Goal: Transaction & Acquisition: Obtain resource

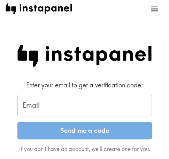
click at [52, 100] on input "Email" at bounding box center [84, 105] width 134 height 22
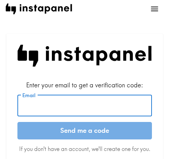
paste input "[EMAIL_ADDRESS][DOMAIN_NAME]"
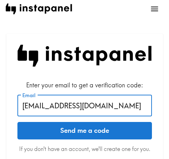
type input "[EMAIL_ADDRESS][DOMAIN_NAME]"
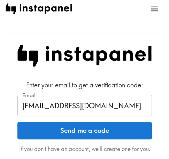
drag, startPoint x: 96, startPoint y: 134, endPoint x: 97, endPoint y: 130, distance: 3.5
click at [96, 134] on button "Send me a code" at bounding box center [84, 130] width 134 height 17
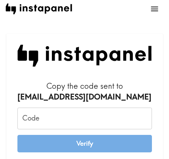
click at [114, 6] on nav "Case Studies How We Work Capabilities & Services Deliverables Pricing & Timing …" at bounding box center [85, 9] width 158 height 18
click at [61, 121] on input "Code" at bounding box center [84, 118] width 134 height 22
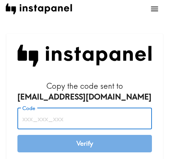
paste input "TN6_Lkd_dQJ"
type input "TN6_Lkd_dQJ"
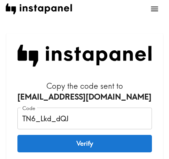
click at [86, 145] on button "Verify" at bounding box center [84, 142] width 134 height 17
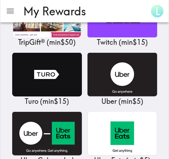
scroll to position [8333, 0]
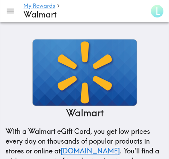
click at [87, 74] on img at bounding box center [84, 72] width 105 height 67
click at [88, 86] on img at bounding box center [84, 72] width 105 height 67
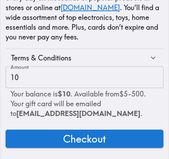
scroll to position [148, 0]
drag, startPoint x: 87, startPoint y: 135, endPoint x: 100, endPoint y: 133, distance: 13.0
click at [87, 135] on span "Checkout" at bounding box center [84, 138] width 43 height 14
